Goal: Task Accomplishment & Management: Use online tool/utility

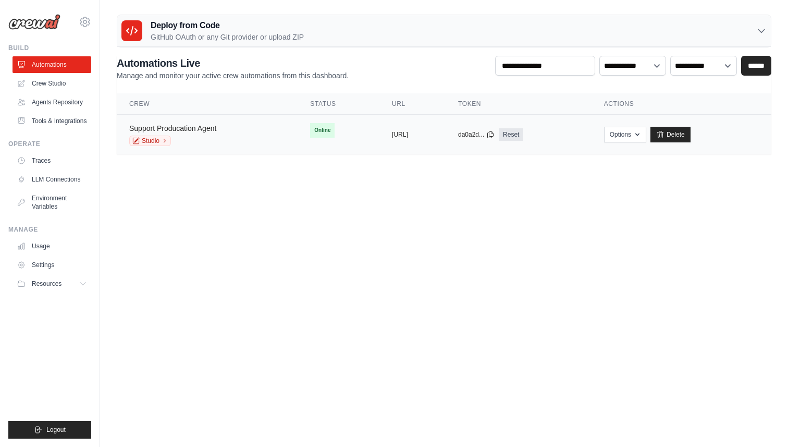
click at [207, 128] on link "Support Producation Agent" at bounding box center [172, 128] width 87 height 8
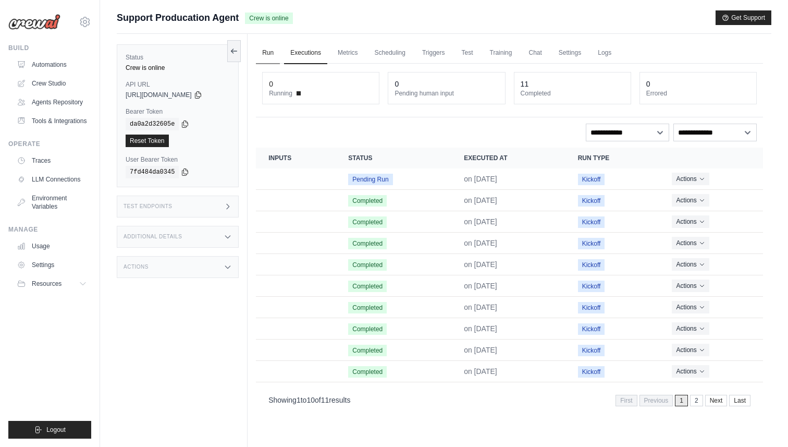
click at [271, 53] on link "Run" at bounding box center [268, 53] width 24 height 22
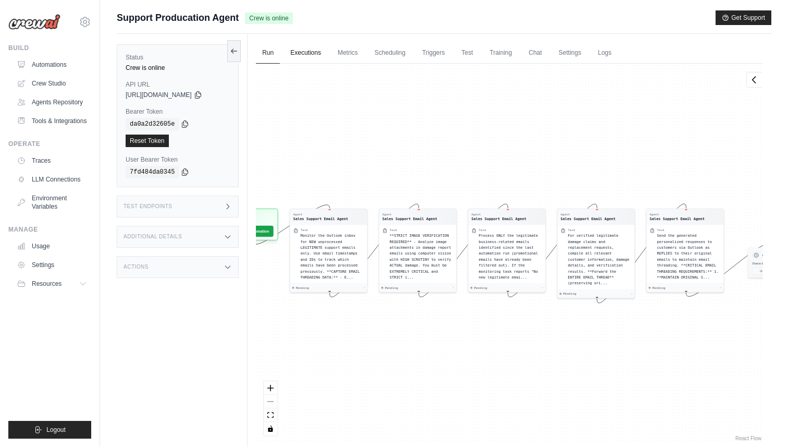
click at [325, 56] on link "Executions" at bounding box center [305, 53] width 43 height 22
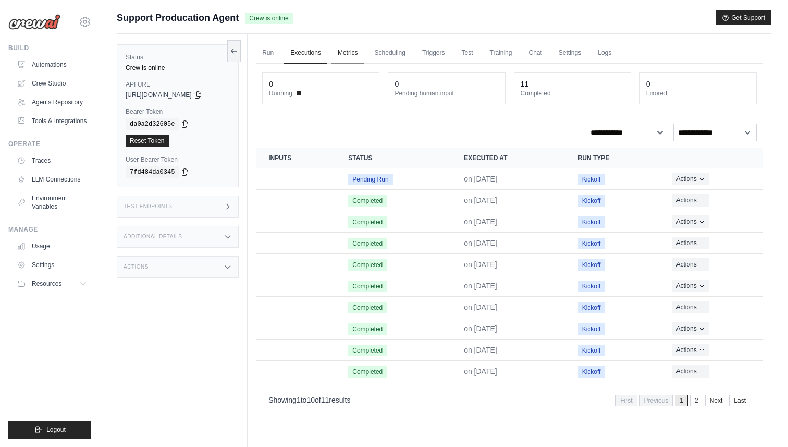
click at [350, 55] on link "Metrics" at bounding box center [347, 53] width 33 height 22
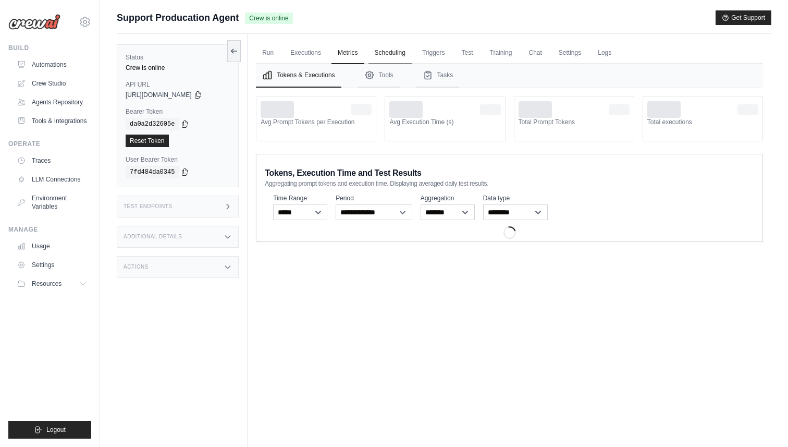
click at [394, 55] on link "Scheduling" at bounding box center [389, 53] width 43 height 22
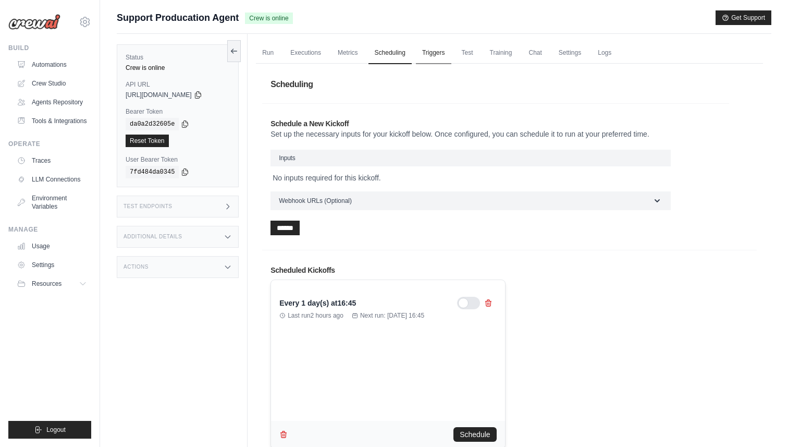
click at [445, 53] on link "Triggers" at bounding box center [433, 53] width 35 height 22
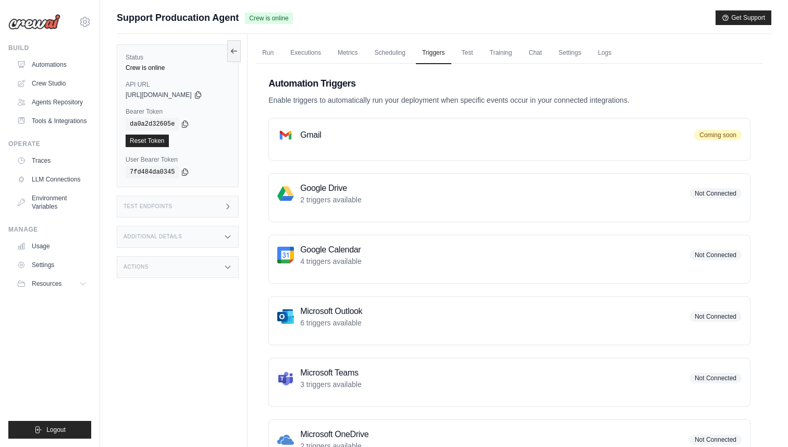
click at [410, 142] on div "Gmail Coming soon" at bounding box center [509, 135] width 464 height 17
click at [479, 58] on link "Test" at bounding box center [467, 53] width 24 height 22
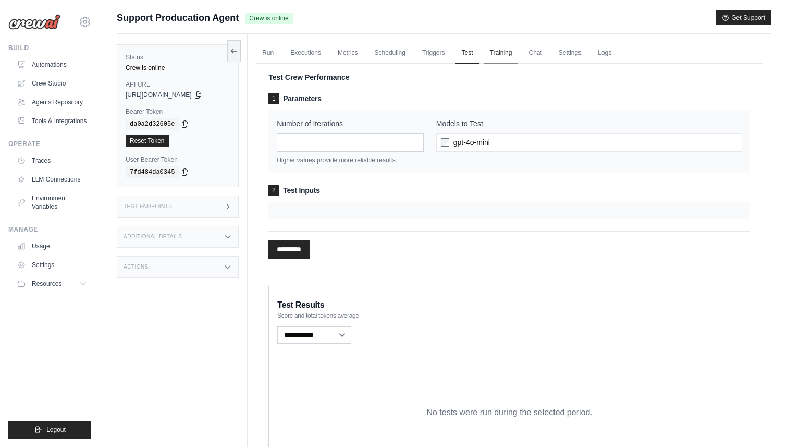
click at [517, 53] on link "Training" at bounding box center [501, 53] width 35 height 22
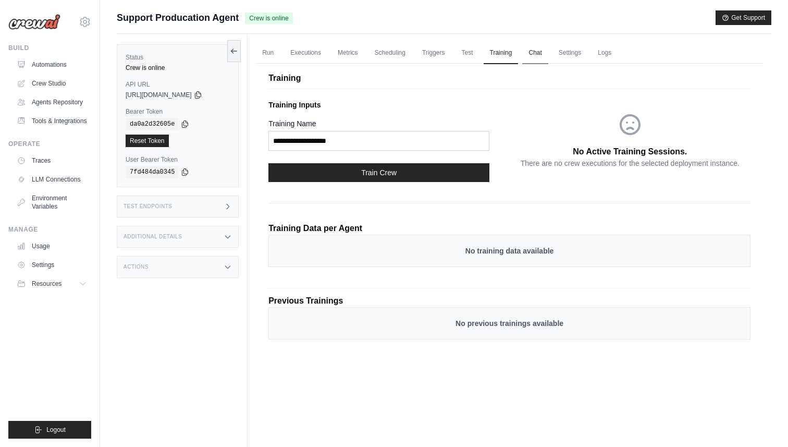
click at [548, 53] on link "Chat" at bounding box center [535, 53] width 26 height 22
click at [387, 66] on div "Training Training Inputs Training Name Train Crew No Active Training Sessions. …" at bounding box center [509, 210] width 507 height 307
click at [389, 58] on link "Scheduling" at bounding box center [389, 53] width 43 height 22
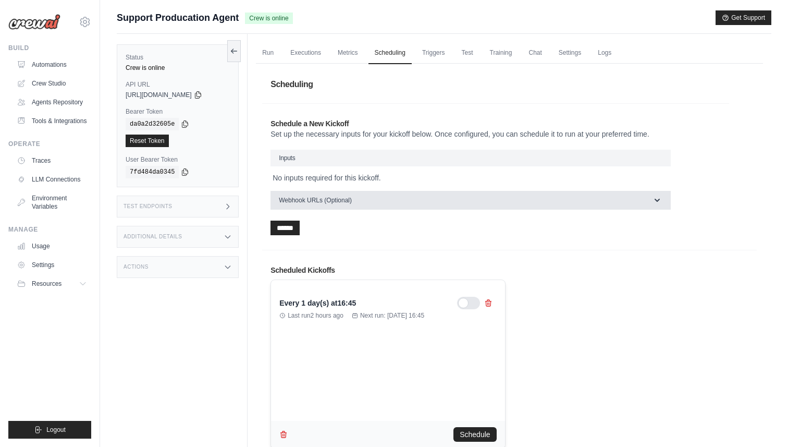
click at [346, 208] on button "Webhook URLs (Optional)" at bounding box center [470, 200] width 400 height 19
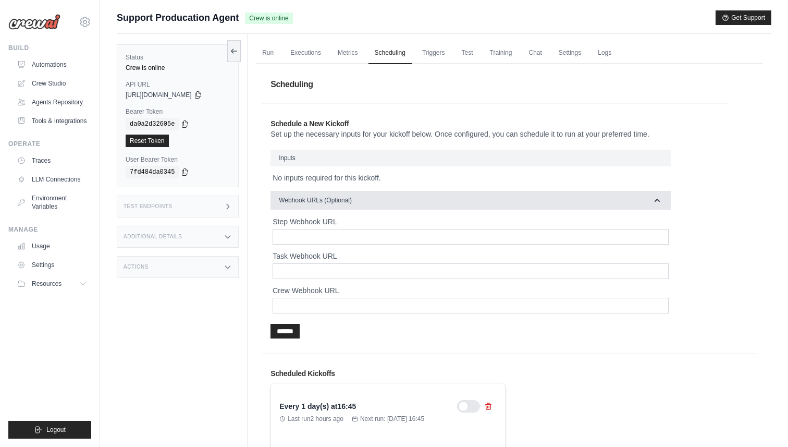
click at [346, 208] on button "Webhook URLs (Optional)" at bounding box center [470, 200] width 400 height 19
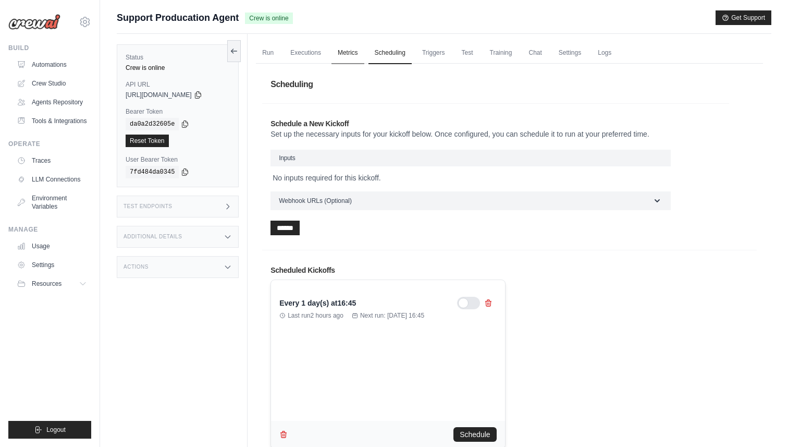
click at [347, 53] on link "Metrics" at bounding box center [347, 53] width 33 height 22
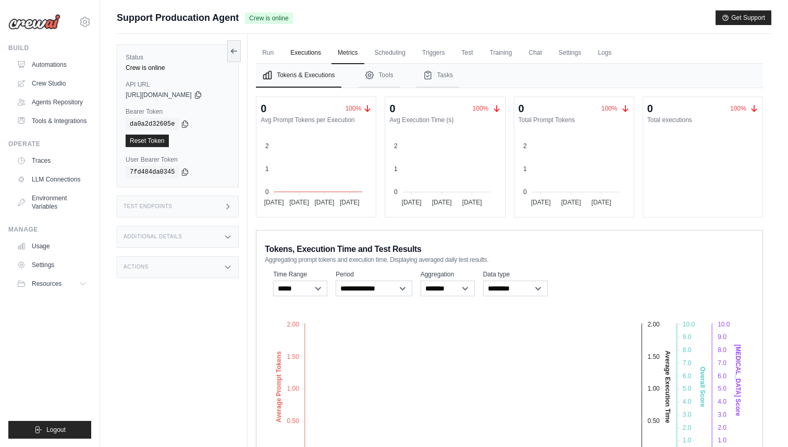
click at [303, 52] on link "Executions" at bounding box center [305, 53] width 43 height 22
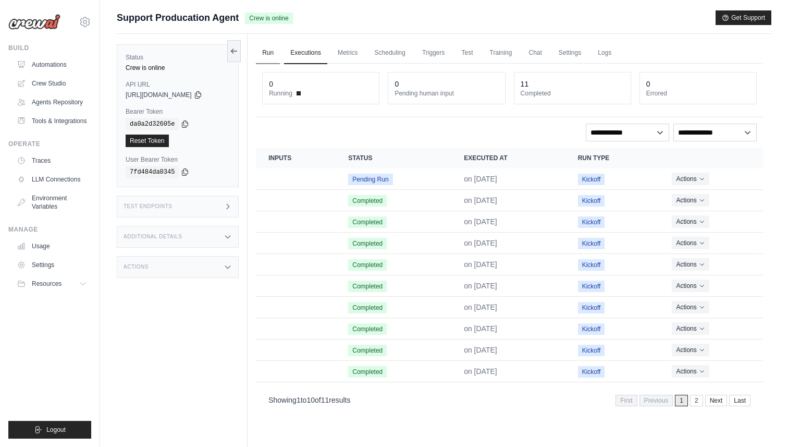
click at [272, 54] on link "Run" at bounding box center [268, 53] width 24 height 22
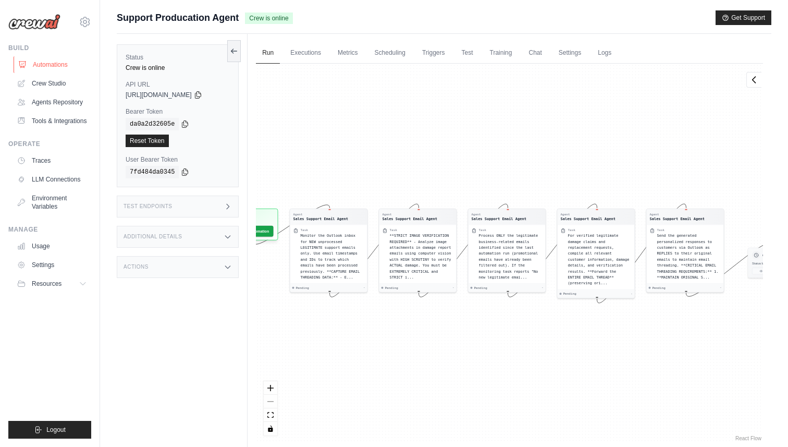
click at [51, 65] on link "Automations" at bounding box center [53, 64] width 79 height 17
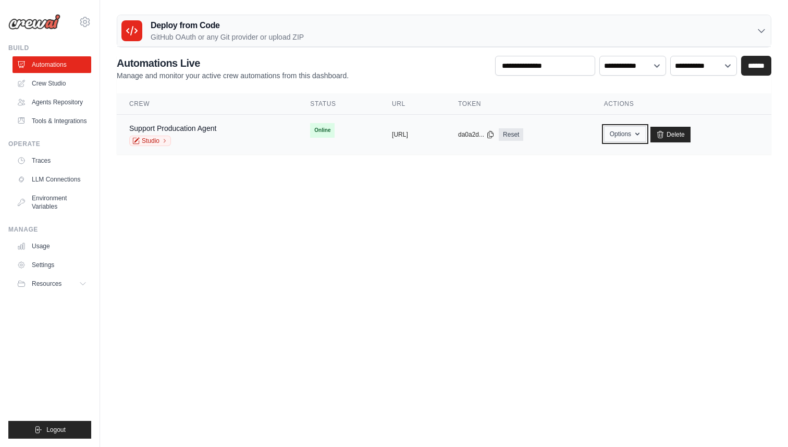
click at [646, 138] on button "Options" at bounding box center [625, 134] width 42 height 16
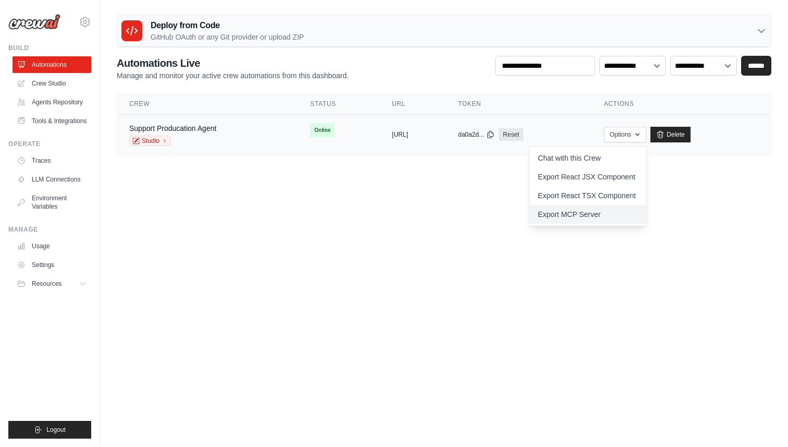
click at [606, 219] on link "Export MCP Server" at bounding box center [587, 214] width 117 height 19
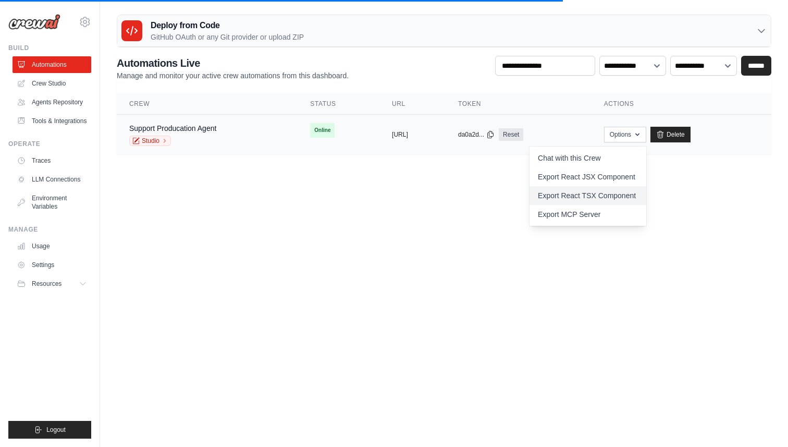
click at [610, 195] on link "Export React TSX Component" at bounding box center [587, 195] width 117 height 19
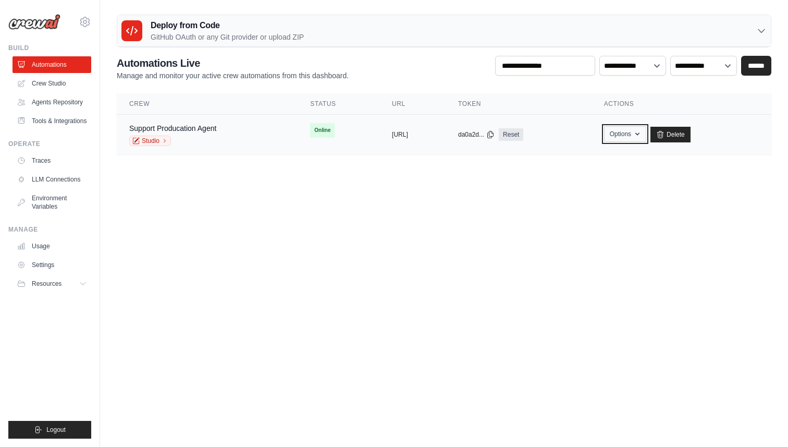
click at [646, 134] on button "Options" at bounding box center [625, 134] width 42 height 16
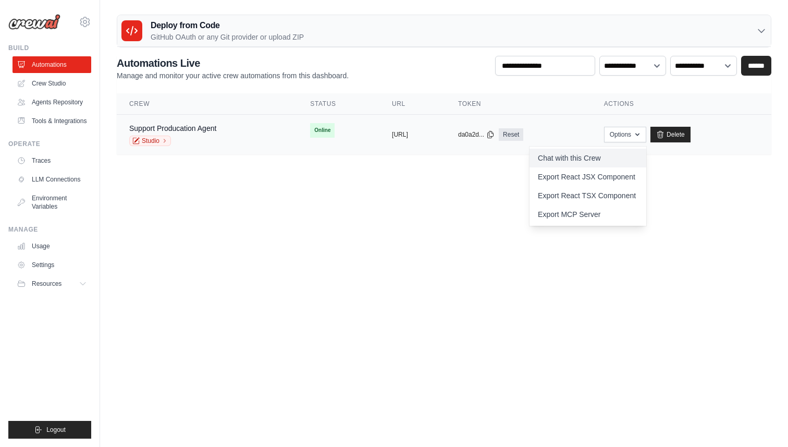
click at [620, 161] on link "Chat with this Crew" at bounding box center [587, 157] width 117 height 19
click at [600, 183] on link "Export React JSX Component" at bounding box center [587, 176] width 117 height 19
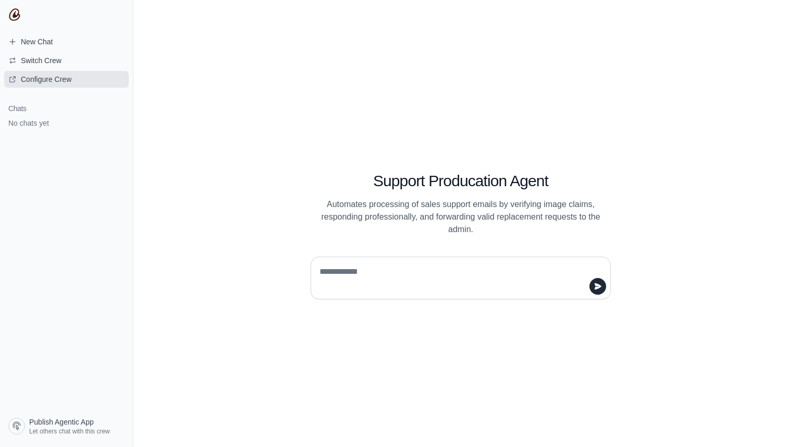
click at [43, 79] on span "Configure Crew" at bounding box center [46, 79] width 51 height 10
click at [29, 40] on span "New Chat" at bounding box center [37, 41] width 32 height 10
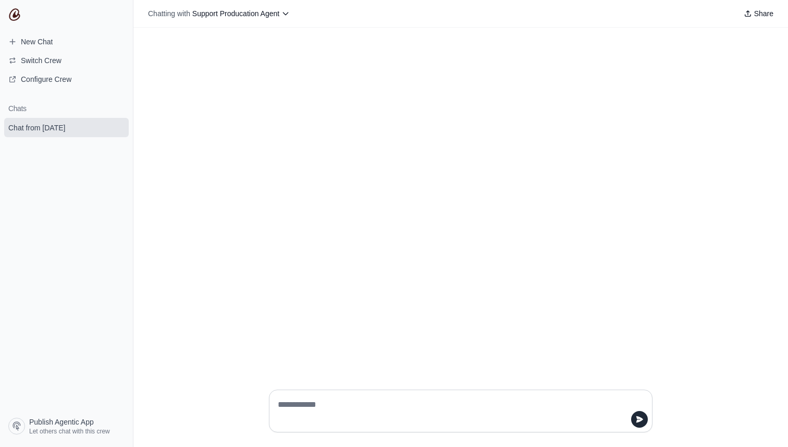
click at [15, 13] on img at bounding box center [14, 14] width 13 height 13
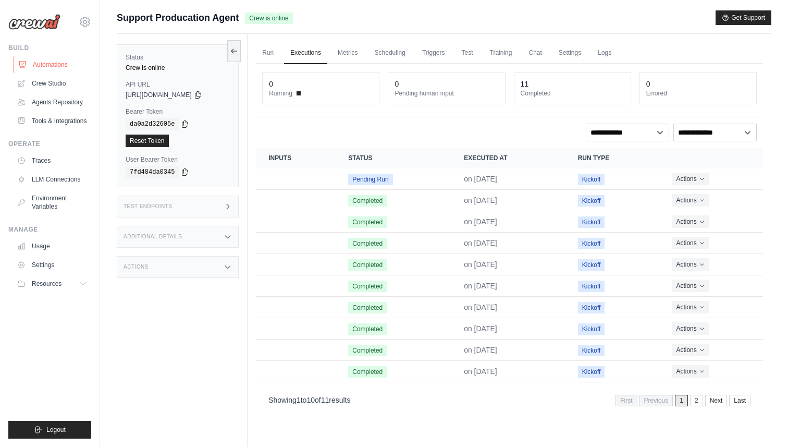
click at [55, 68] on link "Automations" at bounding box center [53, 64] width 79 height 17
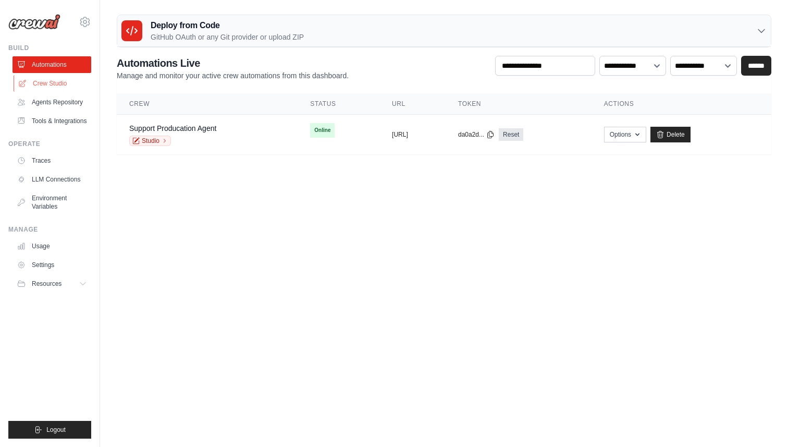
click at [55, 84] on link "Crew Studio" at bounding box center [53, 83] width 79 height 17
click at [52, 169] on link "Traces" at bounding box center [53, 160] width 79 height 17
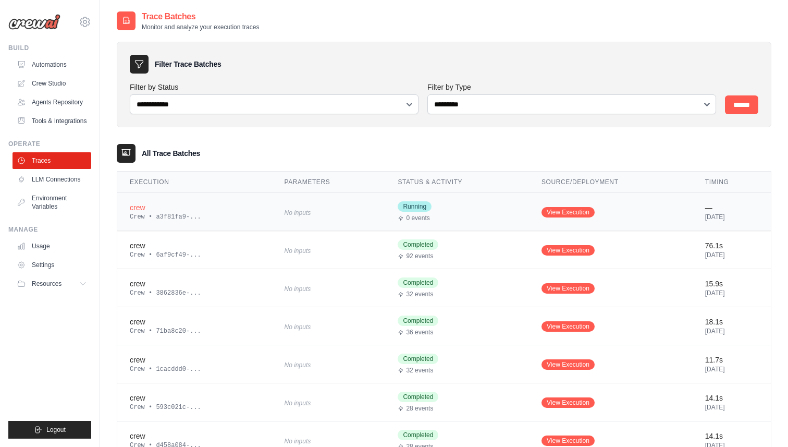
click at [203, 220] on div "Crew • a3f81fa9-..." at bounding box center [195, 217] width 130 height 8
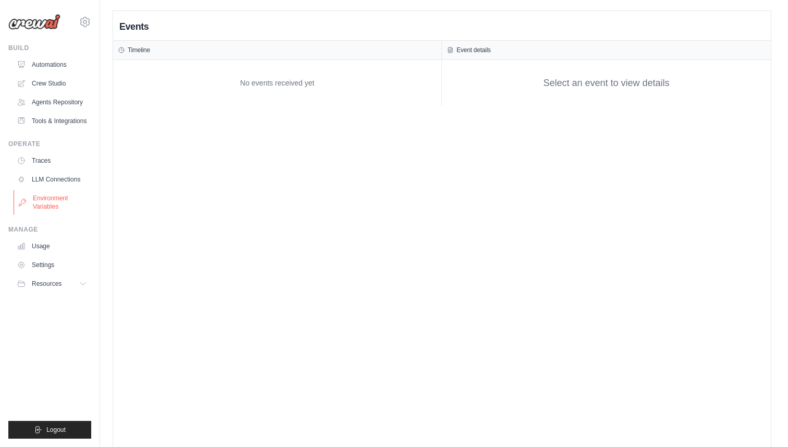
click at [63, 210] on link "Environment Variables" at bounding box center [53, 202] width 79 height 25
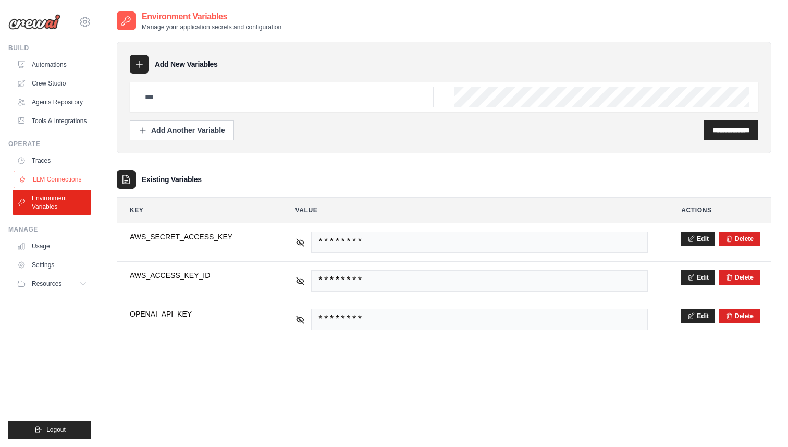
click at [63, 188] on link "LLM Connections" at bounding box center [53, 179] width 79 height 17
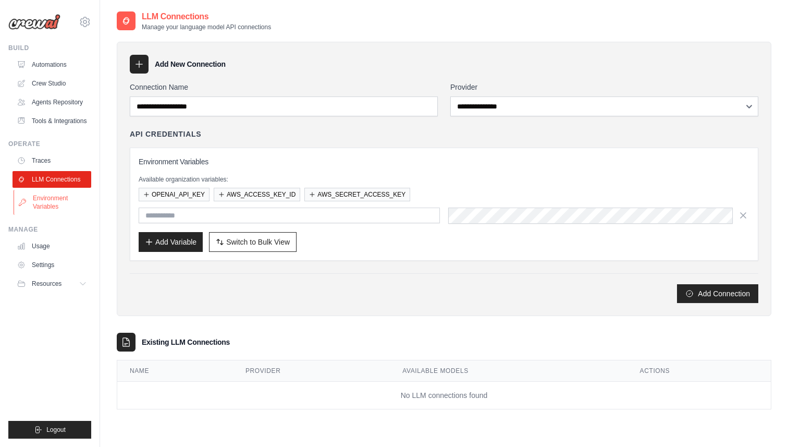
click at [54, 206] on link "Environment Variables" at bounding box center [53, 202] width 79 height 25
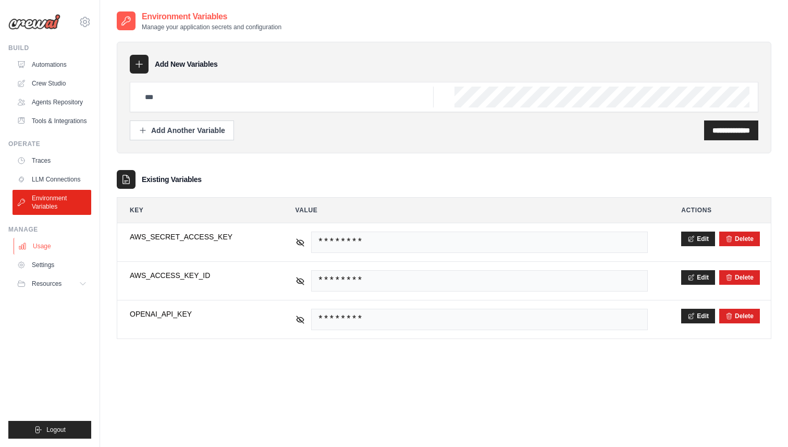
click at [44, 253] on link "Usage" at bounding box center [53, 246] width 79 height 17
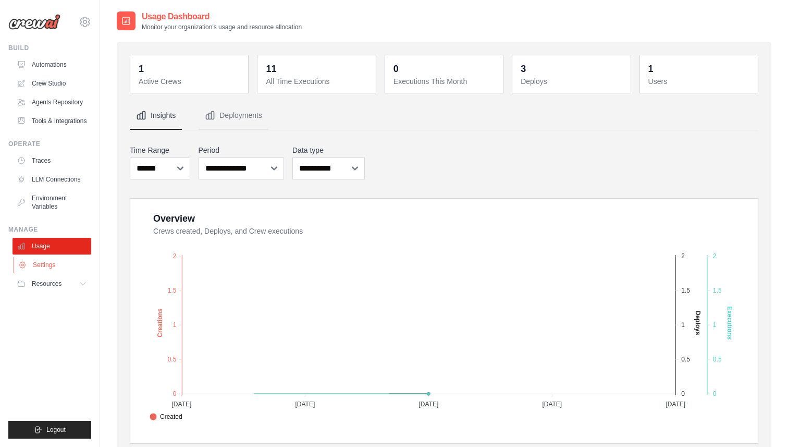
click at [44, 269] on link "Settings" at bounding box center [53, 264] width 79 height 17
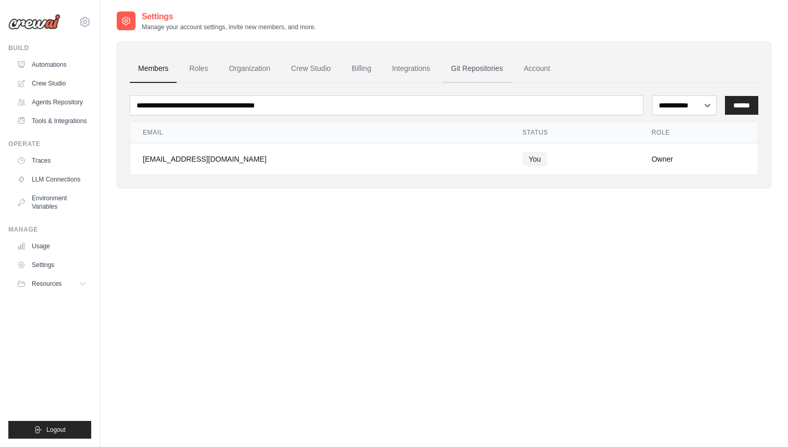
click at [485, 69] on link "Git Repositories" at bounding box center [476, 69] width 69 height 28
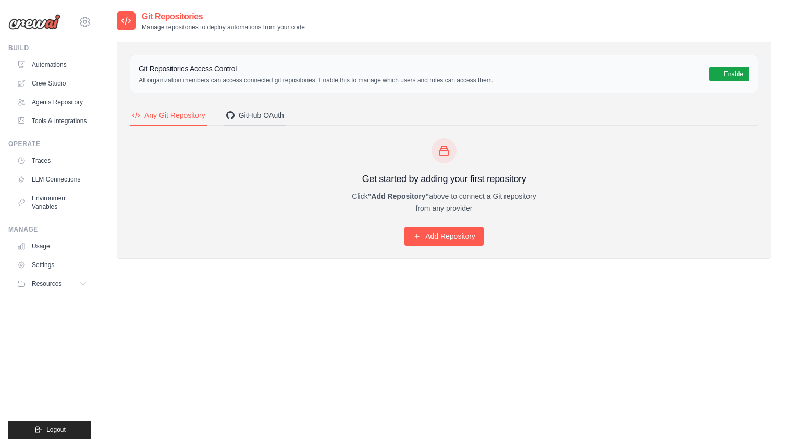
click at [265, 115] on div "GitHub OAuth" at bounding box center [255, 115] width 58 height 10
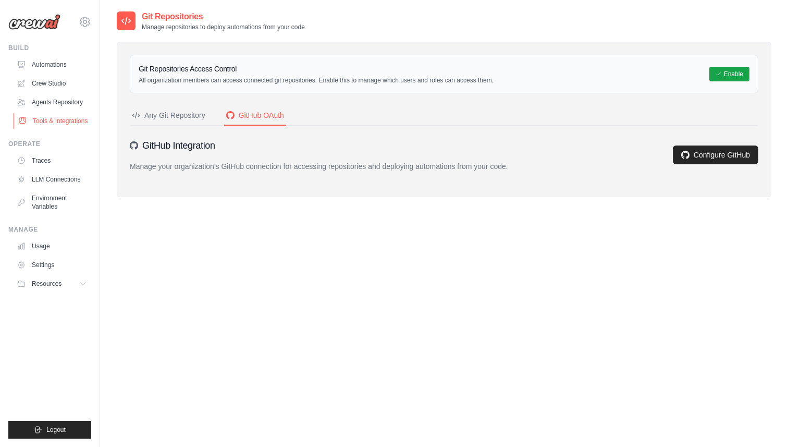
click at [54, 121] on link "Tools & Integrations" at bounding box center [53, 121] width 79 height 17
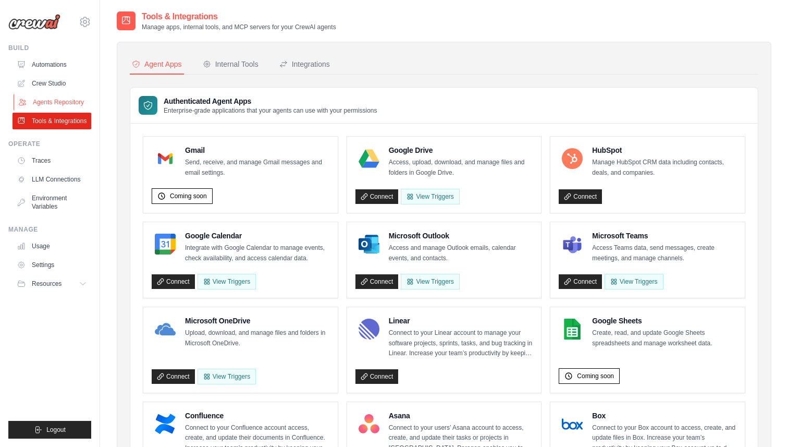
click at [56, 95] on link "Agents Repository" at bounding box center [53, 102] width 79 height 17
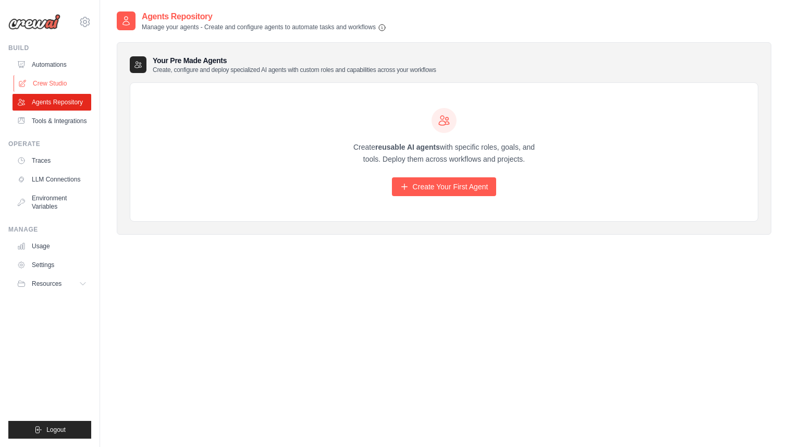
click at [57, 81] on link "Crew Studio" at bounding box center [53, 83] width 79 height 17
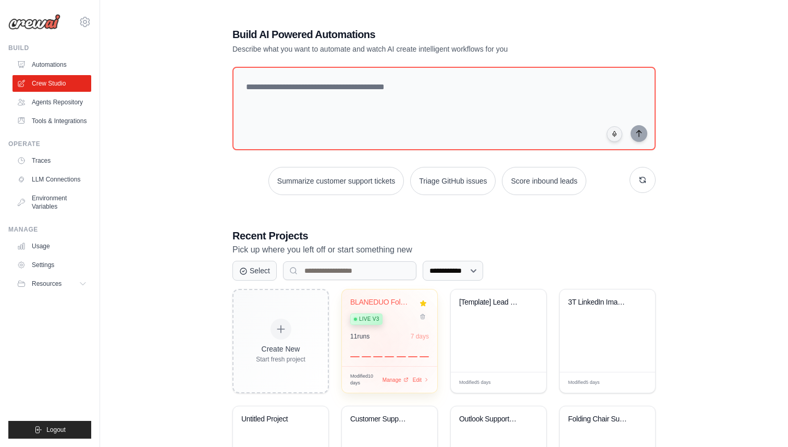
click at [382, 354] on div "11 run s 7 days" at bounding box center [389, 344] width 79 height 25
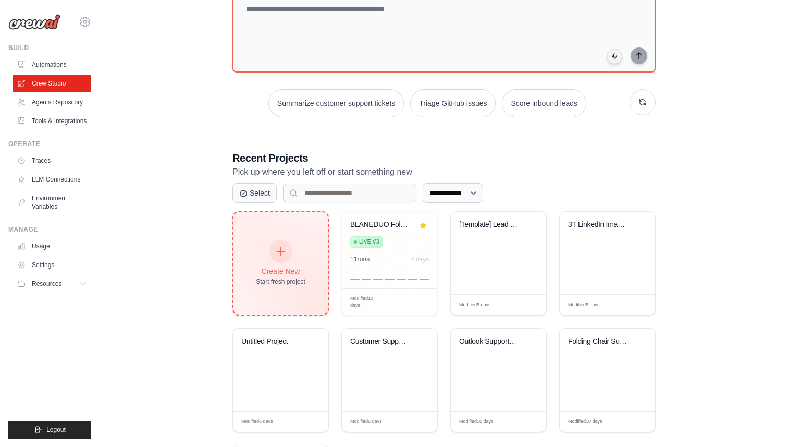
scroll to position [79, 0]
click at [273, 267] on div "Create New" at bounding box center [280, 270] width 49 height 10
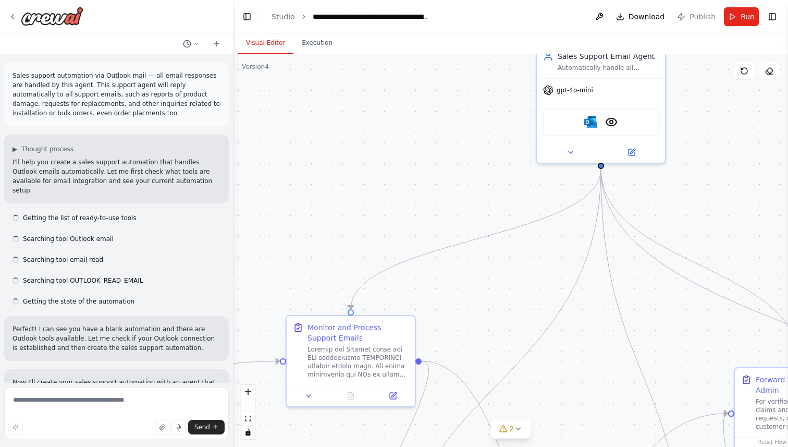
scroll to position [9951, 0]
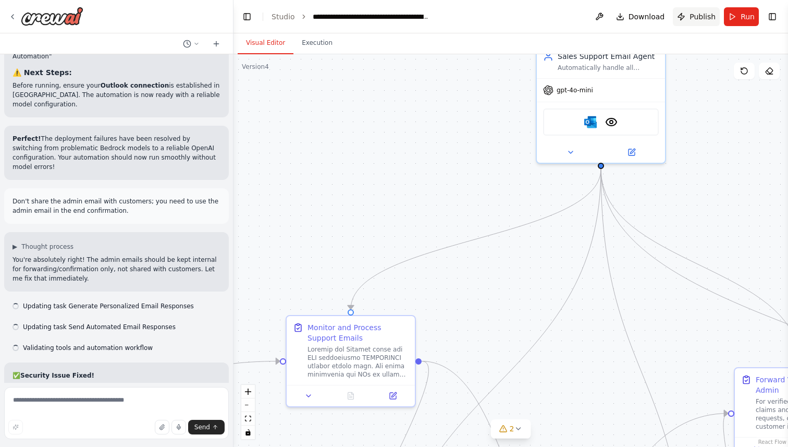
click at [691, 16] on span "Publish" at bounding box center [702, 16] width 26 height 10
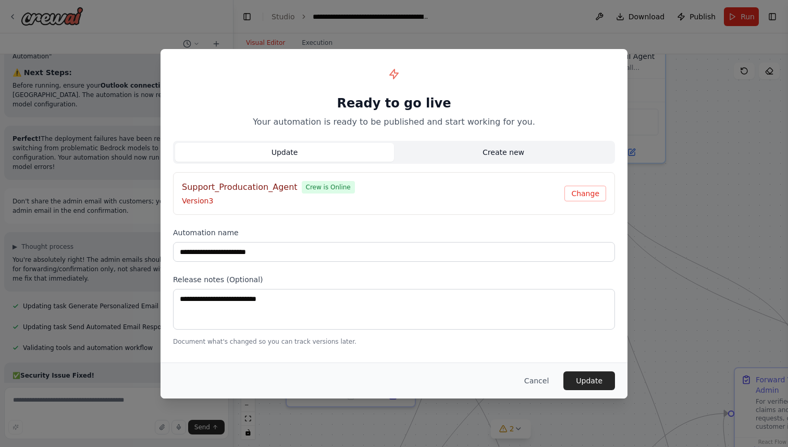
click at [487, 146] on button "Create new" at bounding box center [503, 152] width 219 height 19
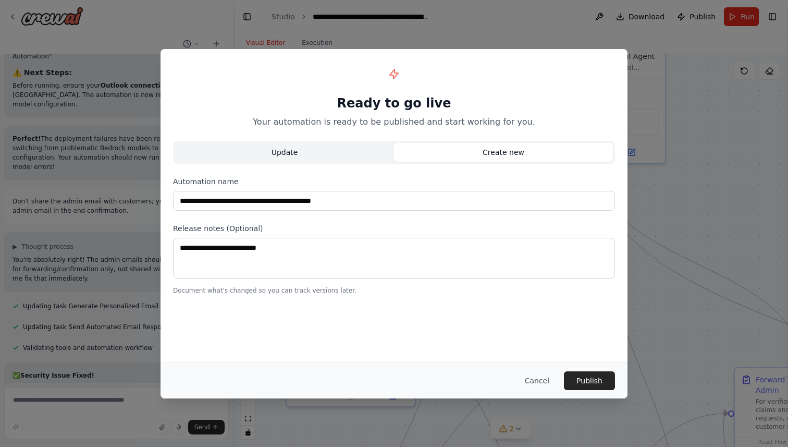
click at [327, 154] on button "Update" at bounding box center [284, 152] width 219 height 19
type input "**********"
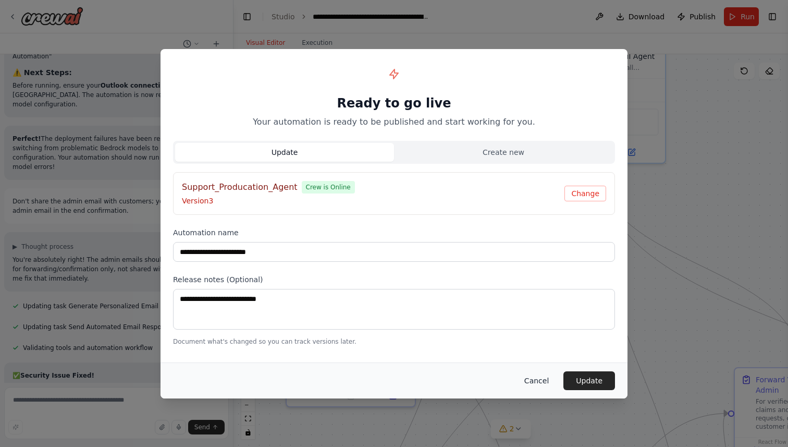
click at [538, 382] on button "Cancel" at bounding box center [536, 380] width 41 height 19
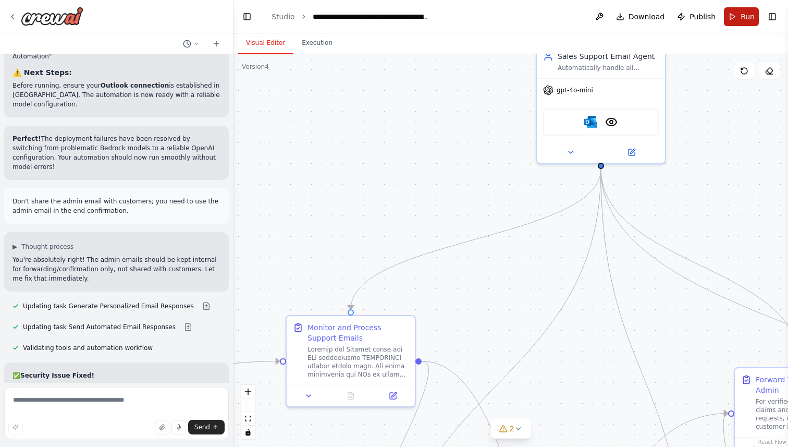
click at [745, 17] on span "Run" at bounding box center [747, 16] width 14 height 10
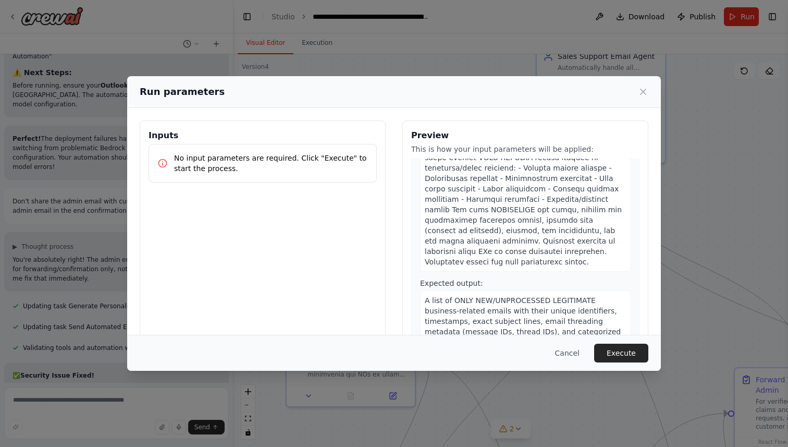
scroll to position [339, 0]
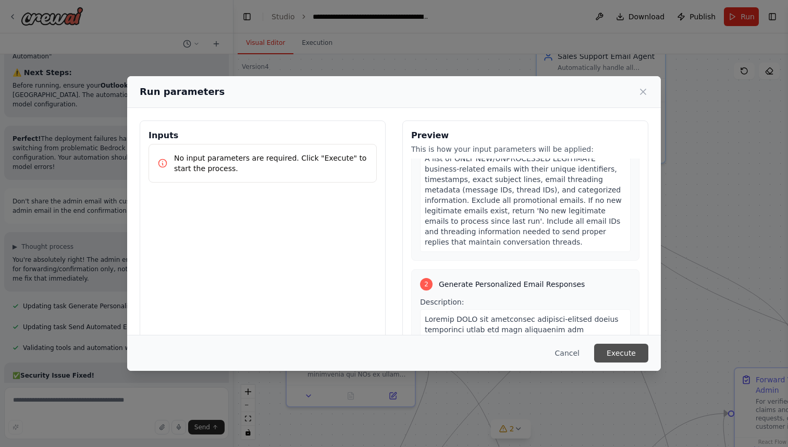
click at [624, 354] on button "Execute" at bounding box center [621, 352] width 54 height 19
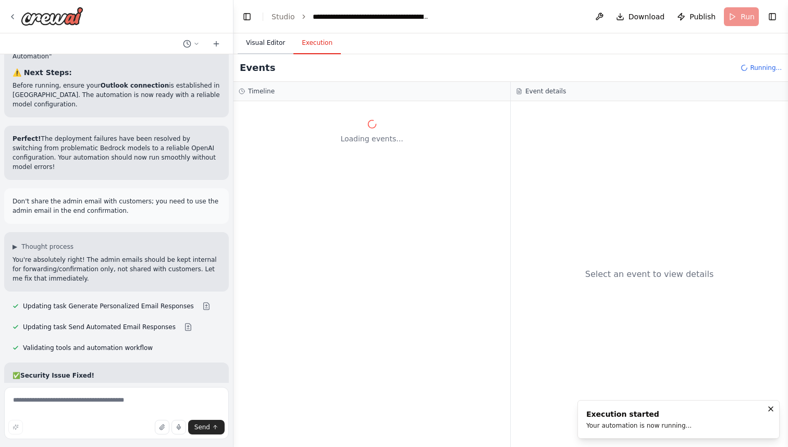
click at [272, 45] on button "Visual Editor" at bounding box center [266, 43] width 56 height 22
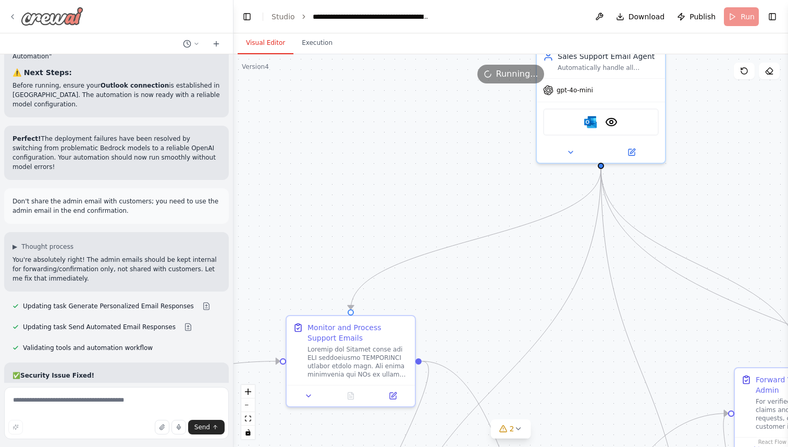
click at [15, 14] on icon at bounding box center [12, 17] width 8 height 8
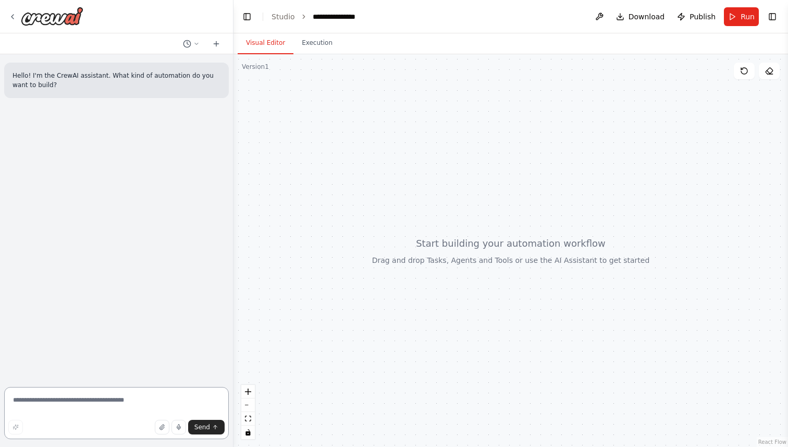
click at [81, 411] on textarea at bounding box center [116, 413] width 225 height 52
paste textarea "**********"
type textarea "**********"
click at [97, 394] on textarea "**********" at bounding box center [116, 413] width 225 height 52
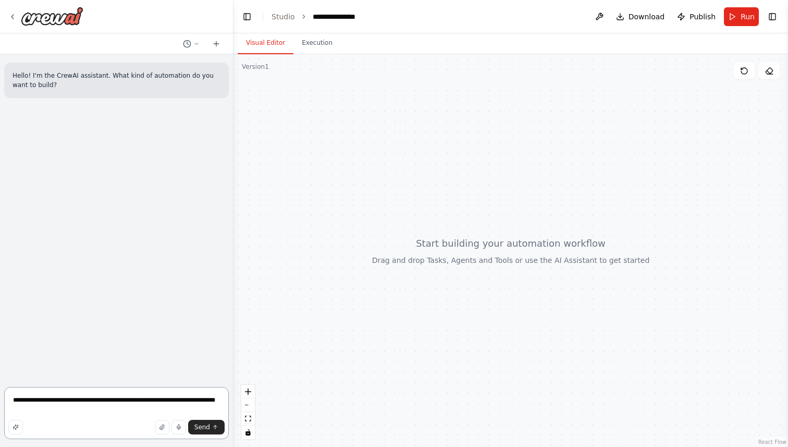
click at [97, 394] on textarea "**********" at bounding box center [116, 413] width 225 height 52
paste textarea "**********"
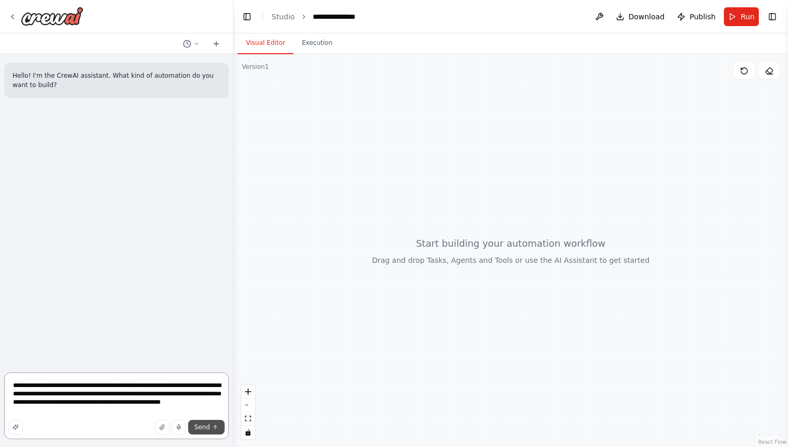
type textarea "**********"
click at [209, 428] on span "Send" at bounding box center [202, 427] width 16 height 8
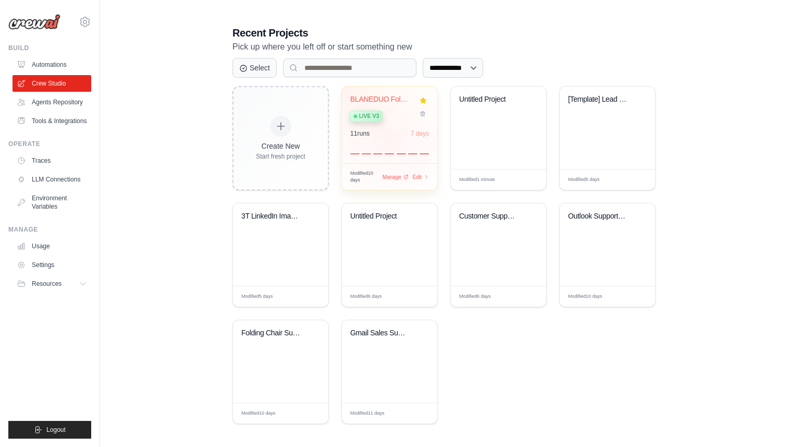
scroll to position [206, 0]
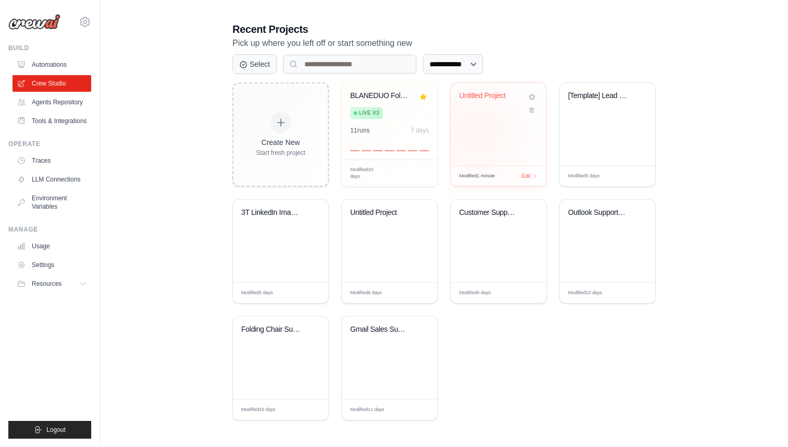
click at [478, 130] on div "Untitled Project" at bounding box center [498, 124] width 95 height 82
